Goal: Information Seeking & Learning: Learn about a topic

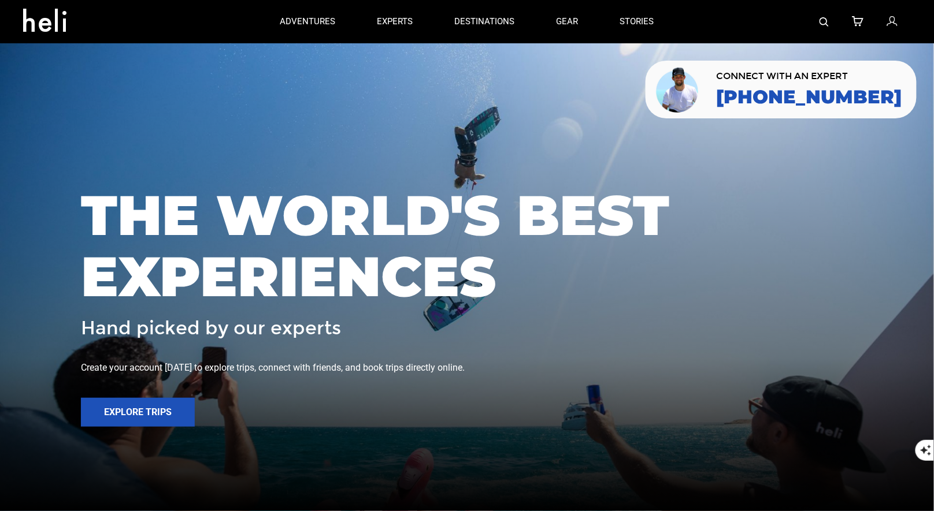
click at [826, 20] on img at bounding box center [823, 21] width 9 height 9
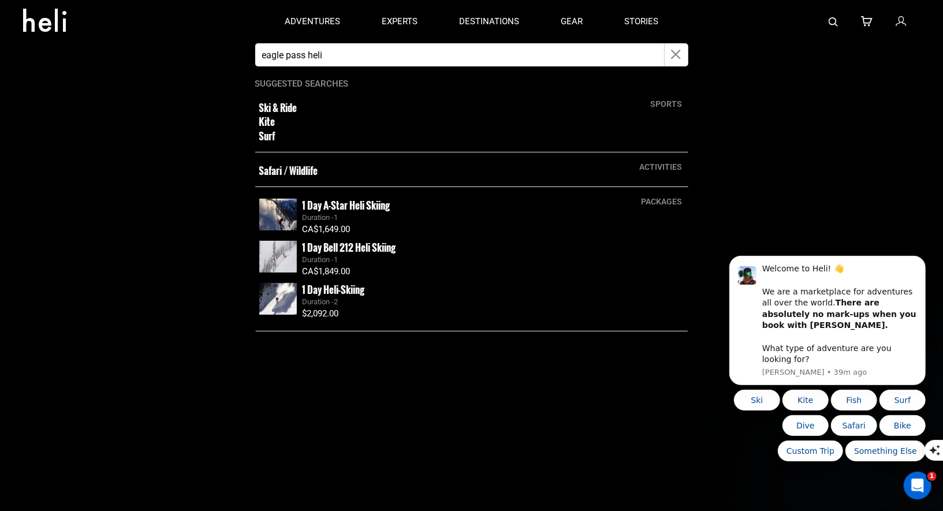
type input "eagle pass heli"
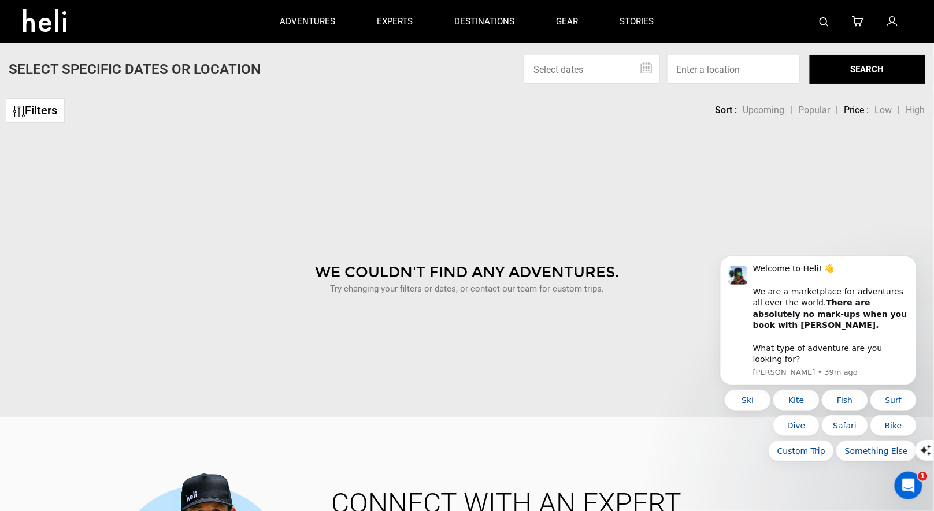
click at [825, 24] on img at bounding box center [823, 21] width 9 height 9
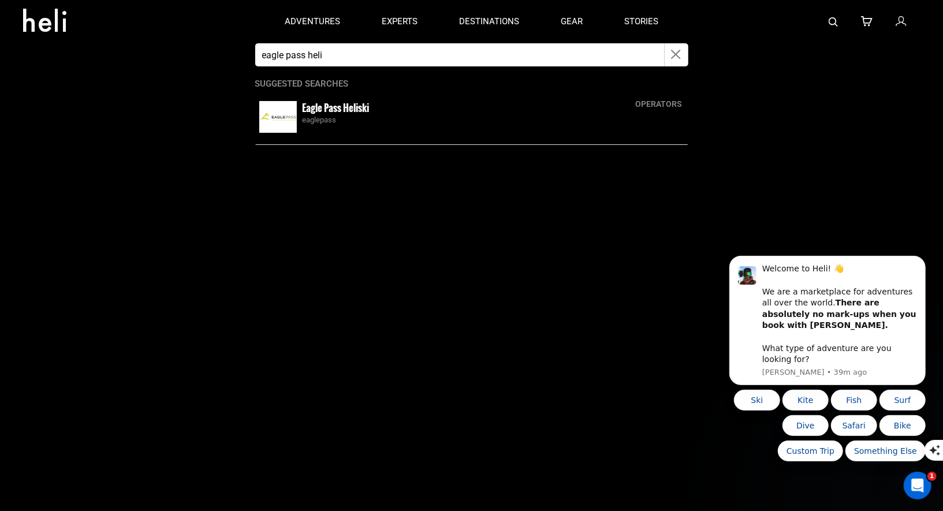
click at [340, 108] on small "Eagle Pass Heliski" at bounding box center [336, 108] width 67 height 14
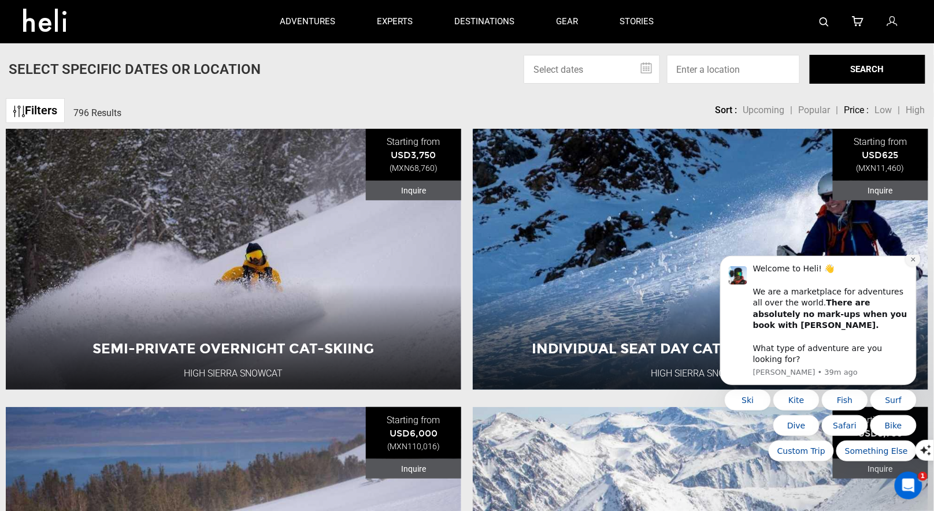
click at [916, 266] on button "Dismiss notification" at bounding box center [912, 258] width 15 height 15
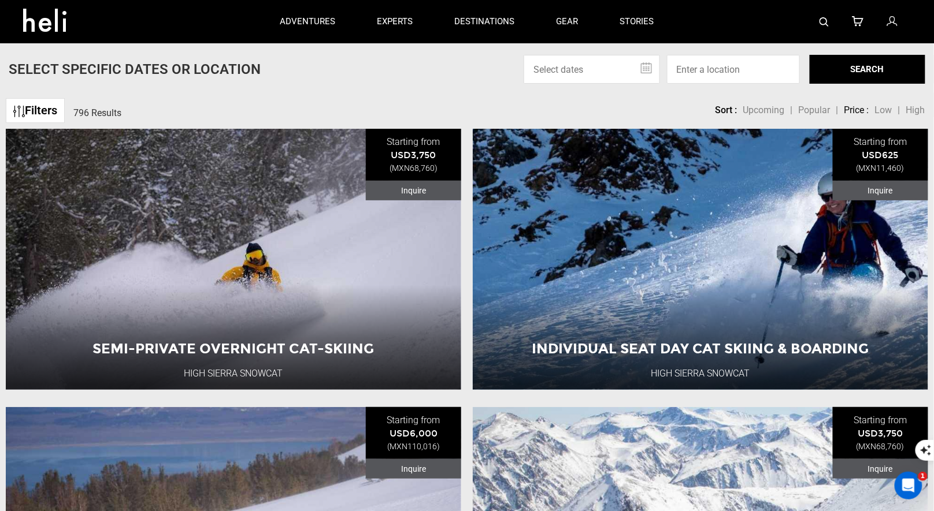
click at [827, 19] on img at bounding box center [823, 21] width 9 height 9
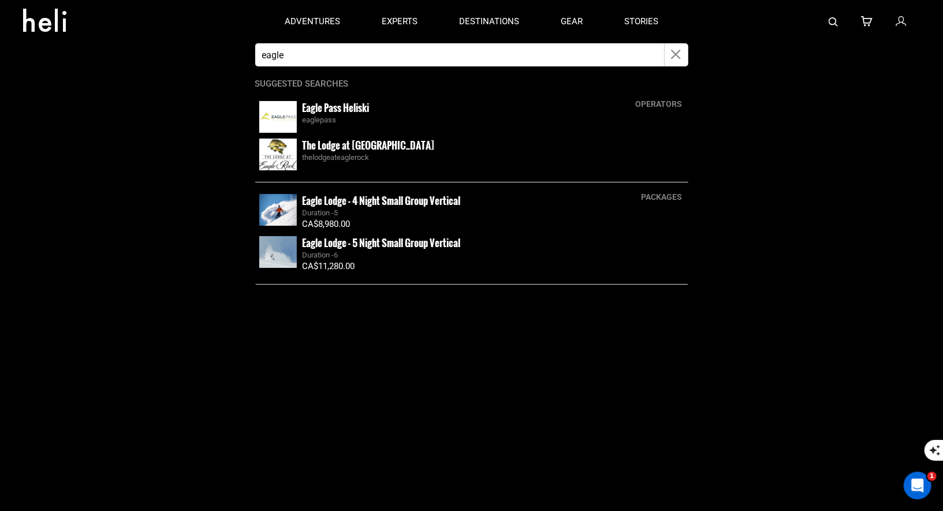
type input "eagle pass heli"
click at [315, 103] on small "Eagle Pass Heliski" at bounding box center [336, 108] width 67 height 14
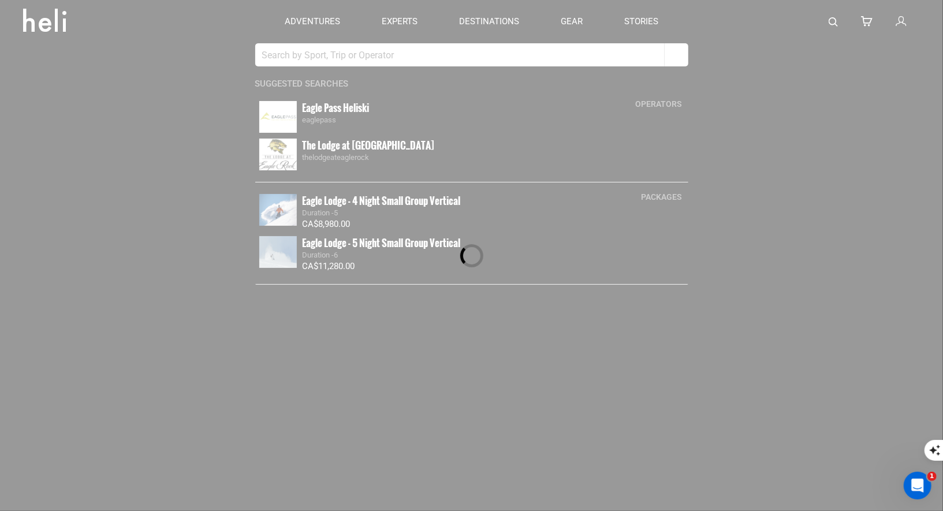
type input "eagle pass heli"
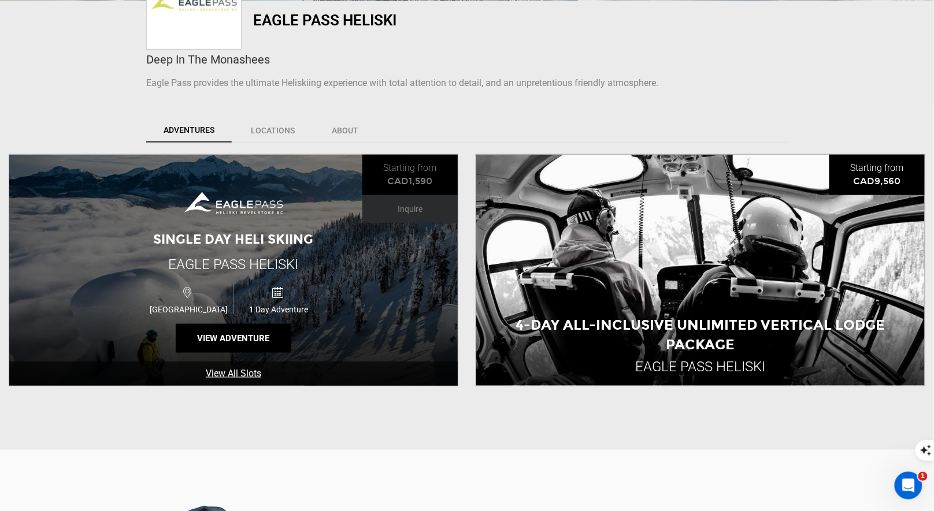
scroll to position [291, 0]
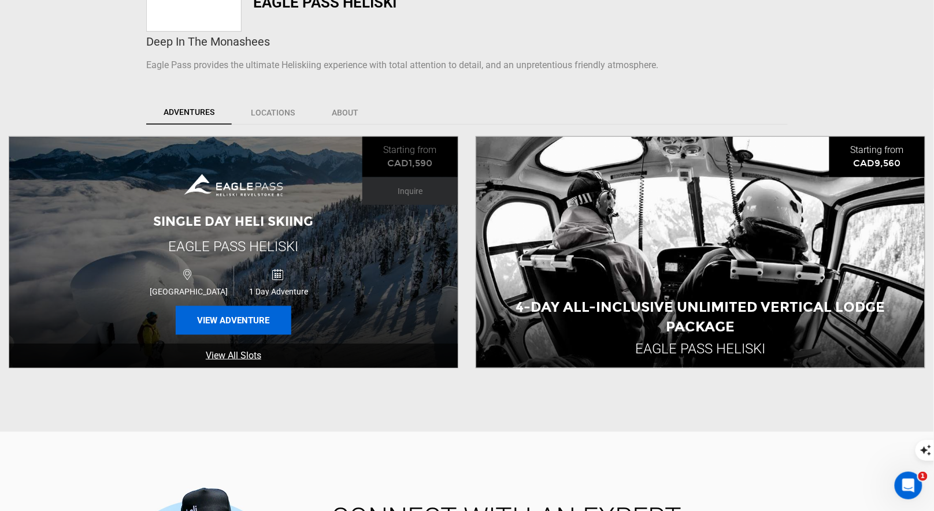
click at [234, 317] on button "View Adventure" at bounding box center [234, 320] width 116 height 29
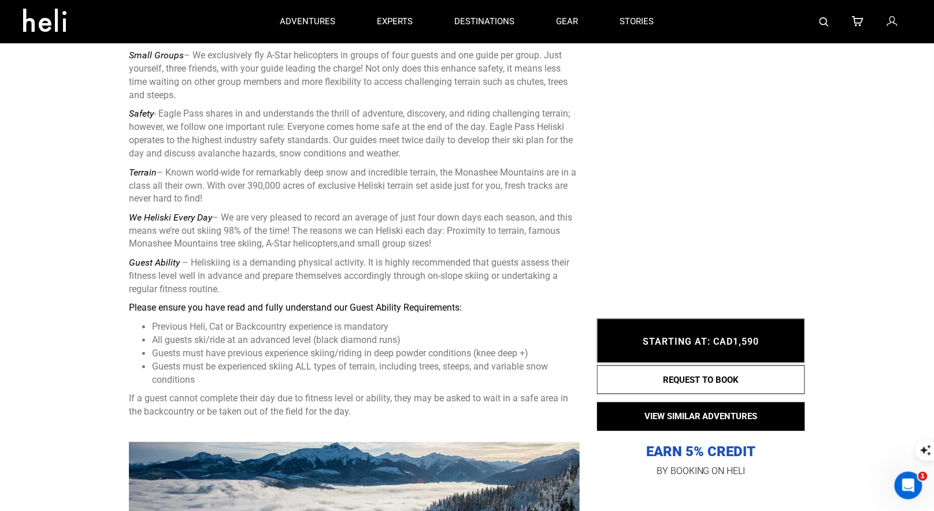
scroll to position [425, 0]
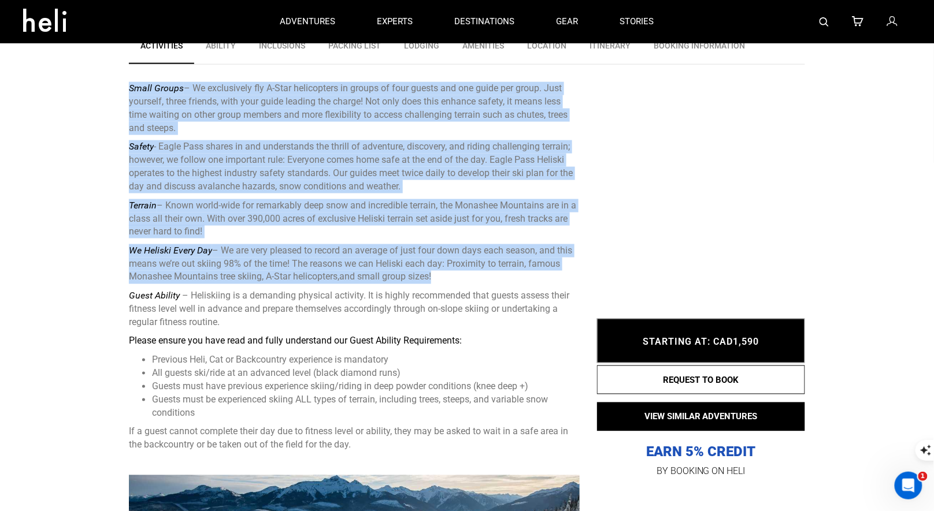
drag, startPoint x: 439, startPoint y: 279, endPoint x: 114, endPoint y: 90, distance: 376.5
copy div "Lorem Ipsumd – Si ametconsect adi E-Sedd eiusmodtemp in utlabo et dolo magnaa e…"
click at [828, 22] on img at bounding box center [823, 21] width 9 height 9
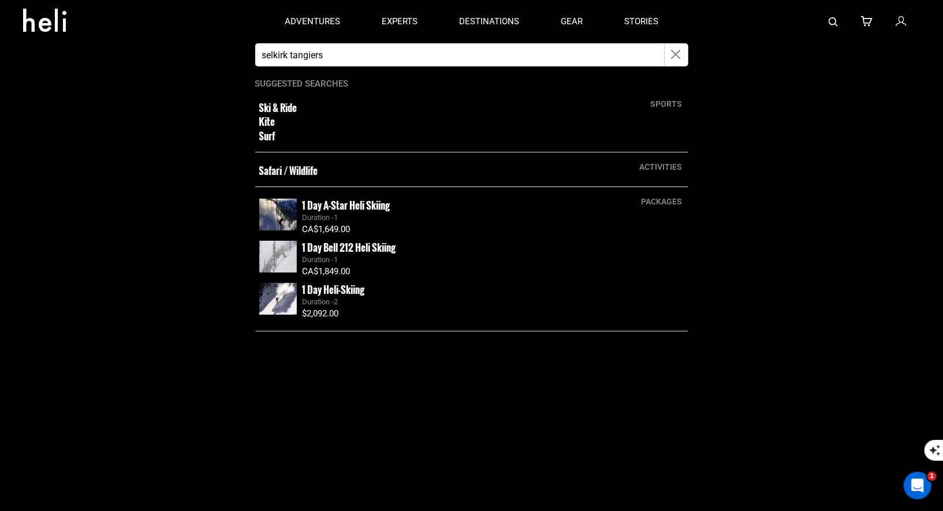
type input "selkirk tangiers"
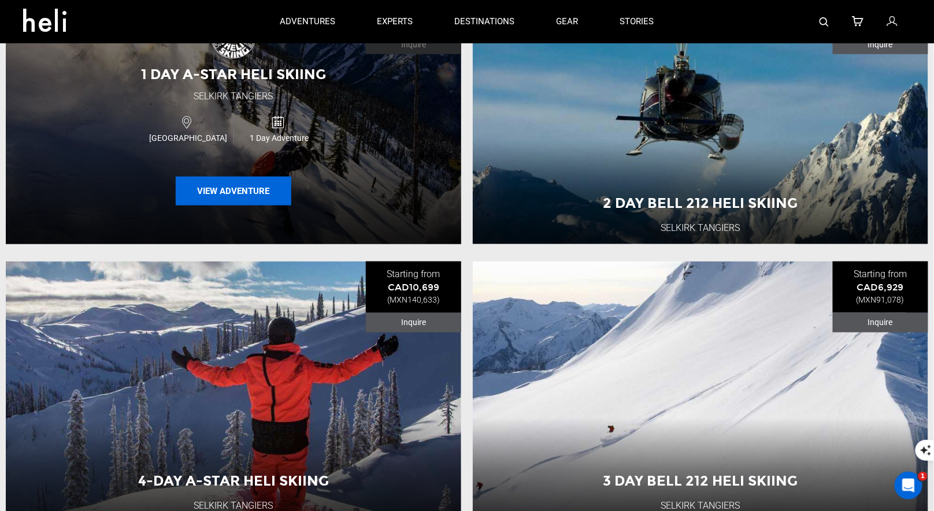
click at [241, 189] on button "View Adventure" at bounding box center [234, 191] width 116 height 29
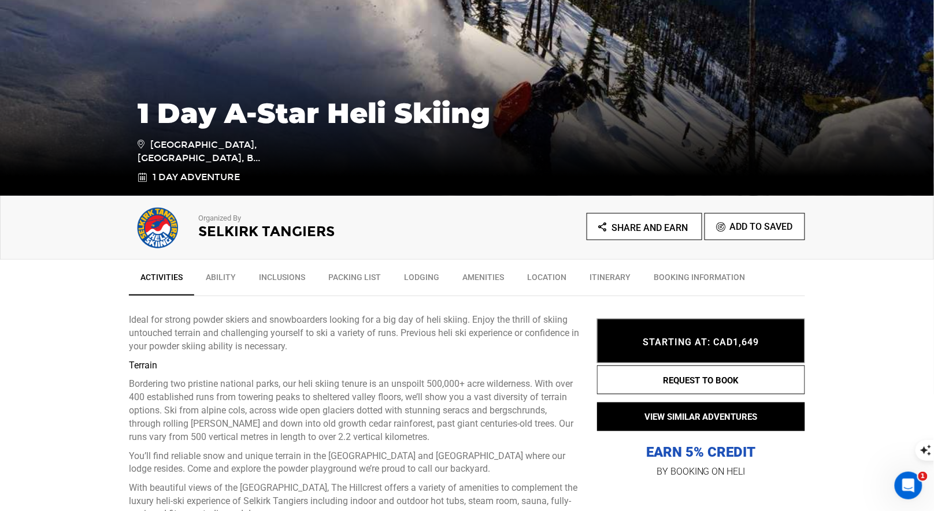
scroll to position [405, 0]
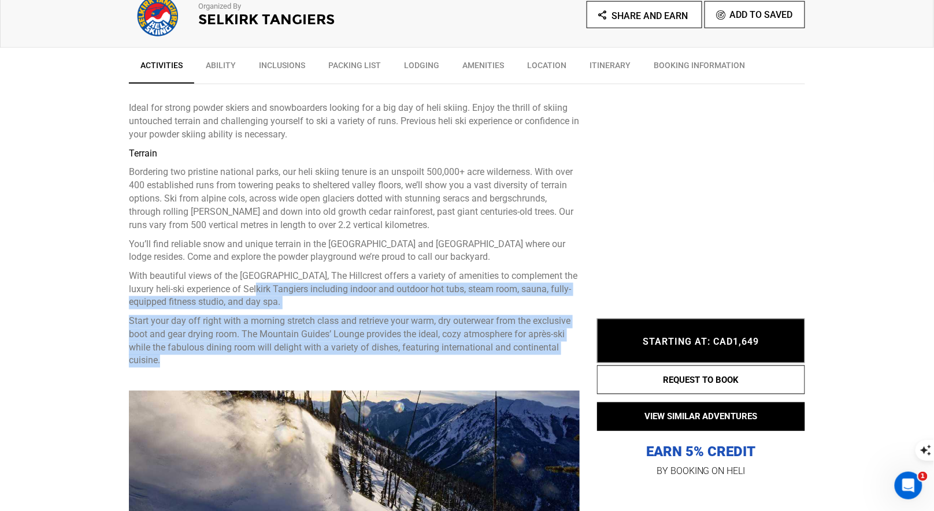
drag, startPoint x: 182, startPoint y: 363, endPoint x: 269, endPoint y: 285, distance: 116.6
click at [269, 285] on div "With beautiful views of the [GEOGRAPHIC_DATA], The Hillcrest offers a variety o…" at bounding box center [354, 319] width 451 height 98
click at [269, 286] on p "With beautiful views of the [GEOGRAPHIC_DATA], The Hillcrest offers a variety o…" at bounding box center [354, 290] width 451 height 40
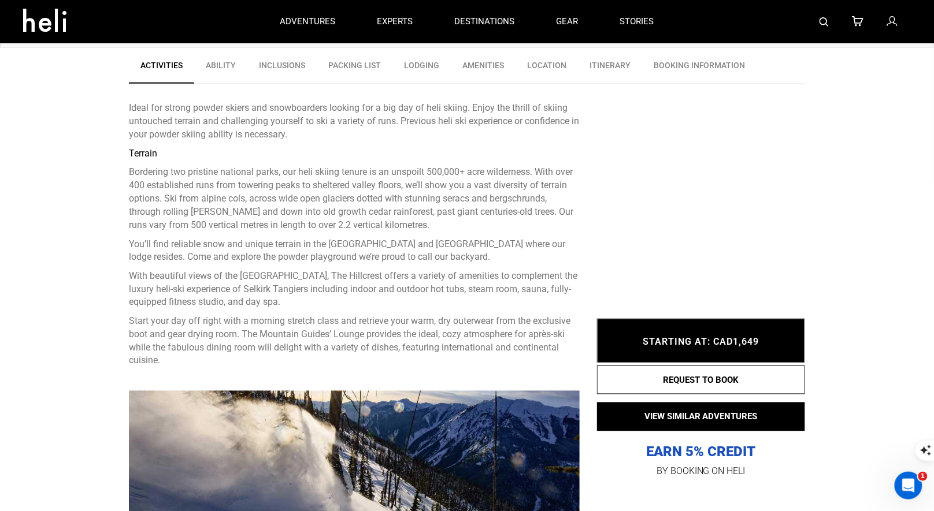
scroll to position [371, 0]
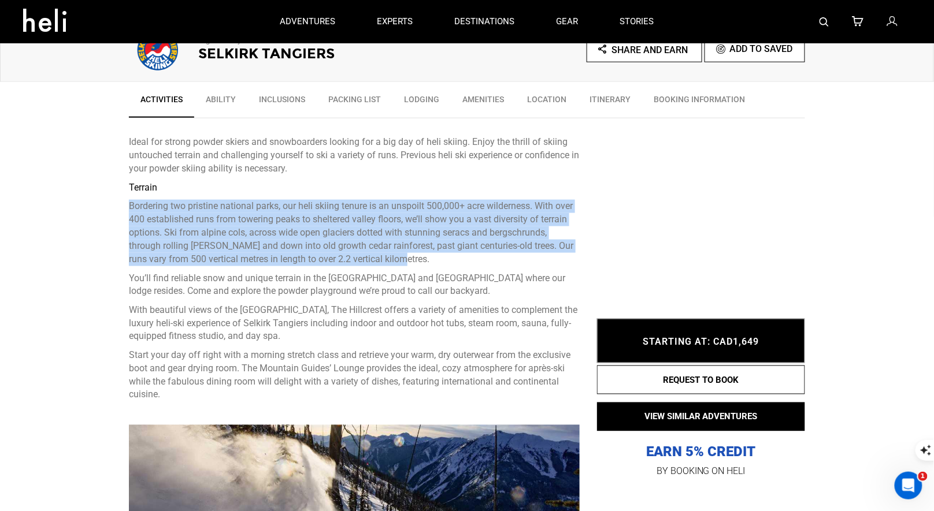
drag, startPoint x: 426, startPoint y: 256, endPoint x: 126, endPoint y: 202, distance: 305.2
copy p "Bordering two pristine national parks, our heli skiing tenure is an unspoilt 50…"
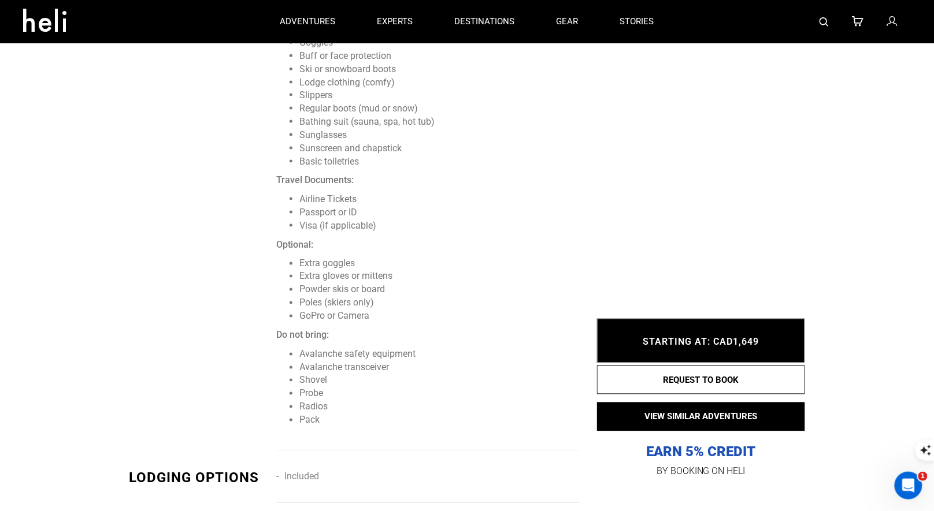
scroll to position [1498, 0]
